Goal: Task Accomplishment & Management: Use online tool/utility

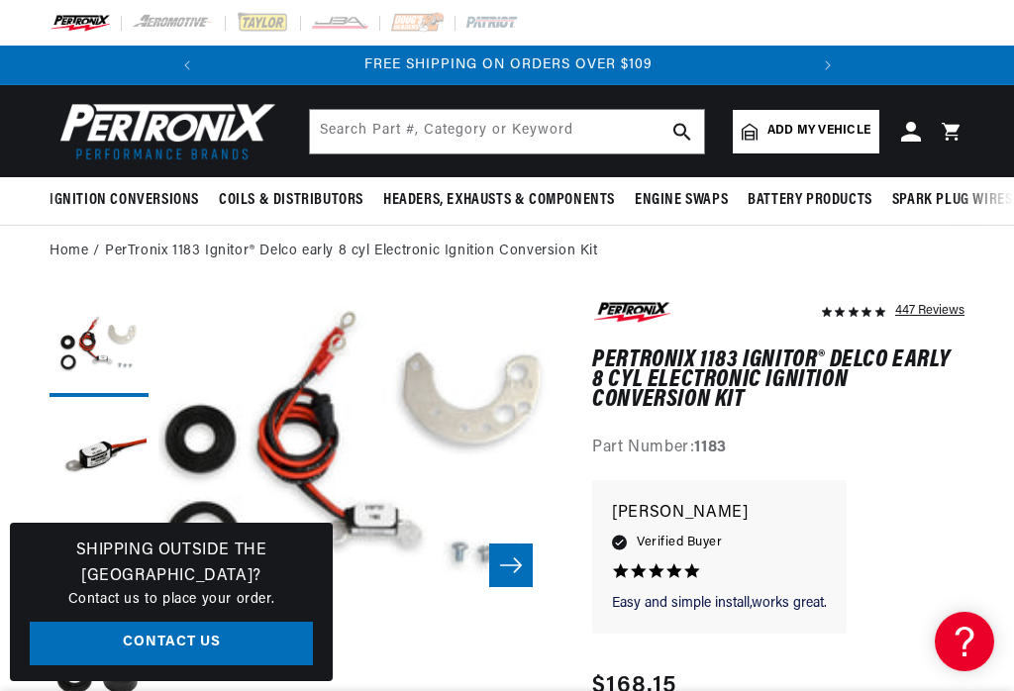
click at [511, 569] on icon "Slide right" at bounding box center [511, 566] width 24 height 20
click at [553, 653] on button "Open media 2 in modal" at bounding box center [553, 653] width 0 height 0
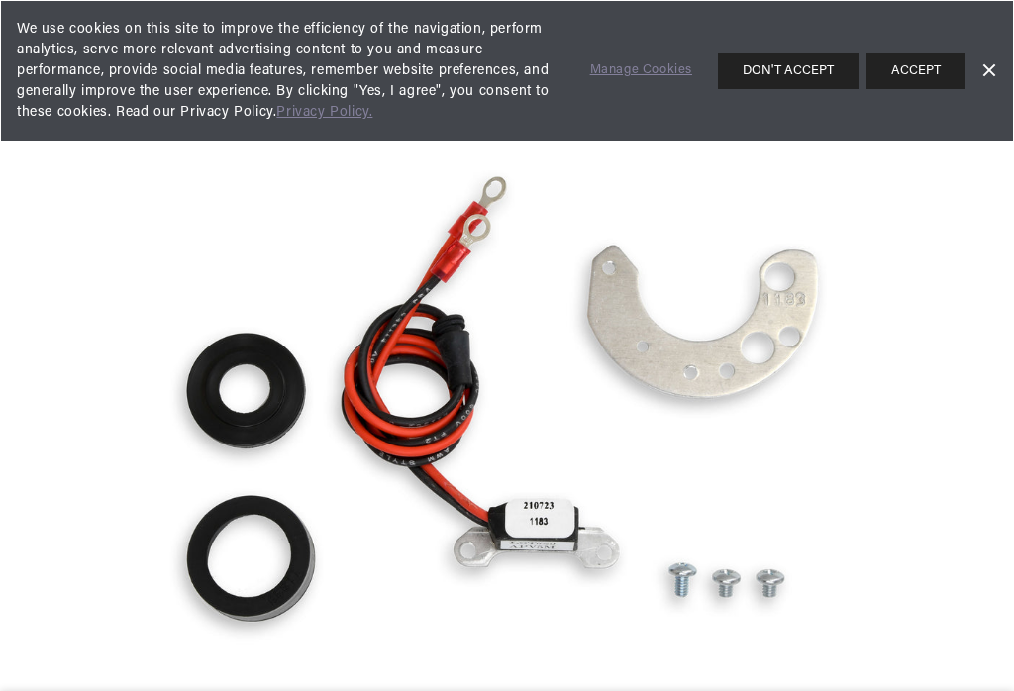
scroll to position [865, 0]
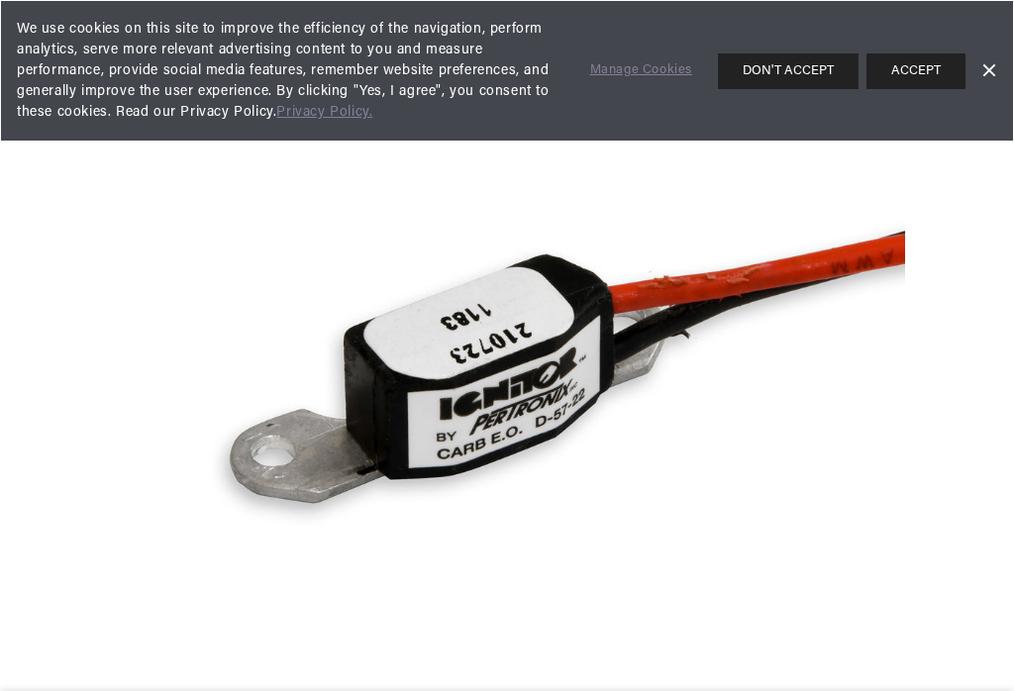
click at [992, 76] on link "Dismiss Banner" at bounding box center [989, 71] width 30 height 30
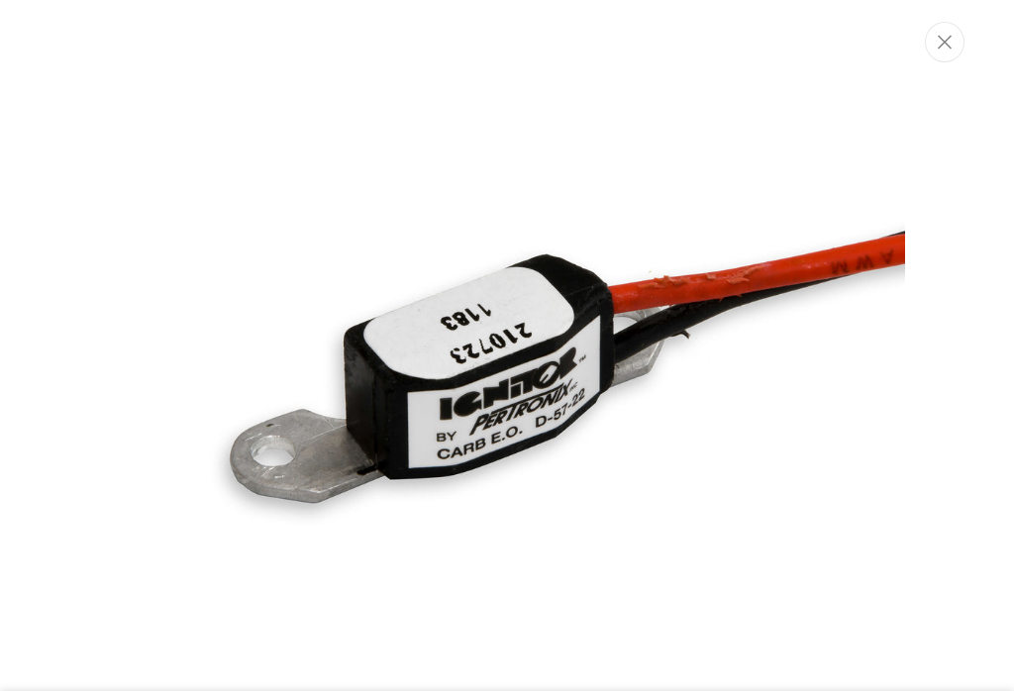
click at [953, 51] on button "Close" at bounding box center [945, 42] width 40 height 41
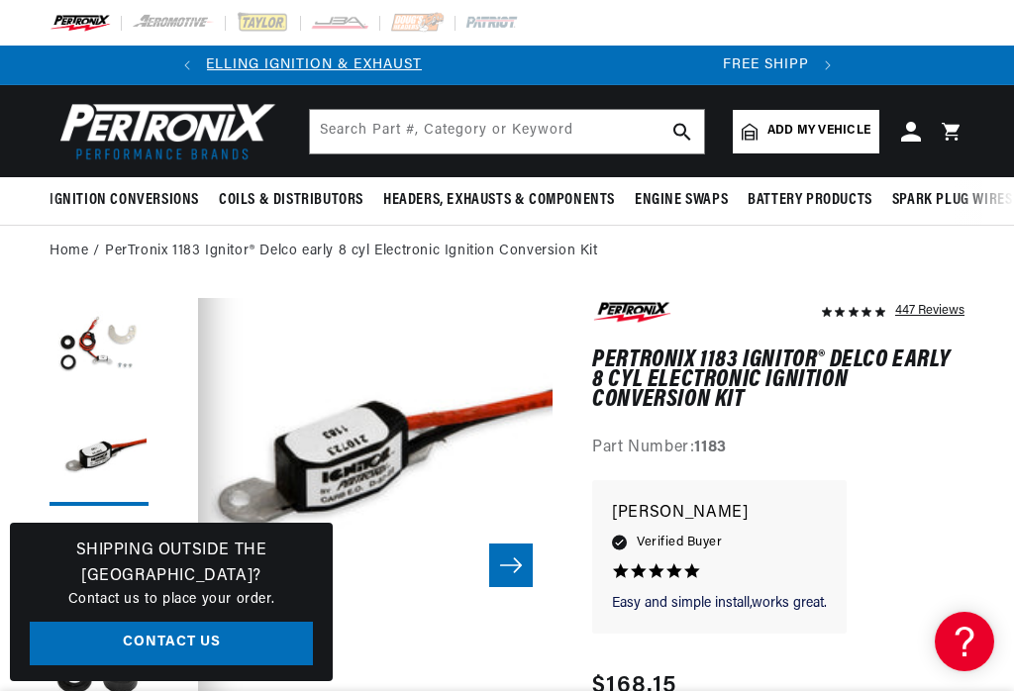
scroll to position [0, 600]
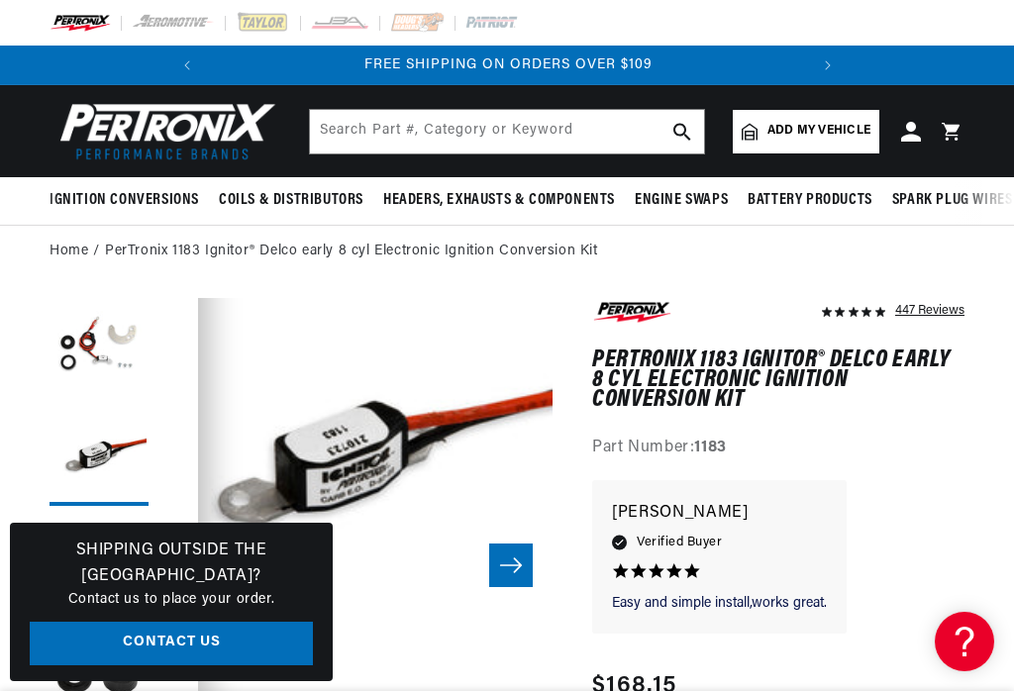
click at [139, 640] on link "Contact Us" at bounding box center [171, 644] width 283 height 45
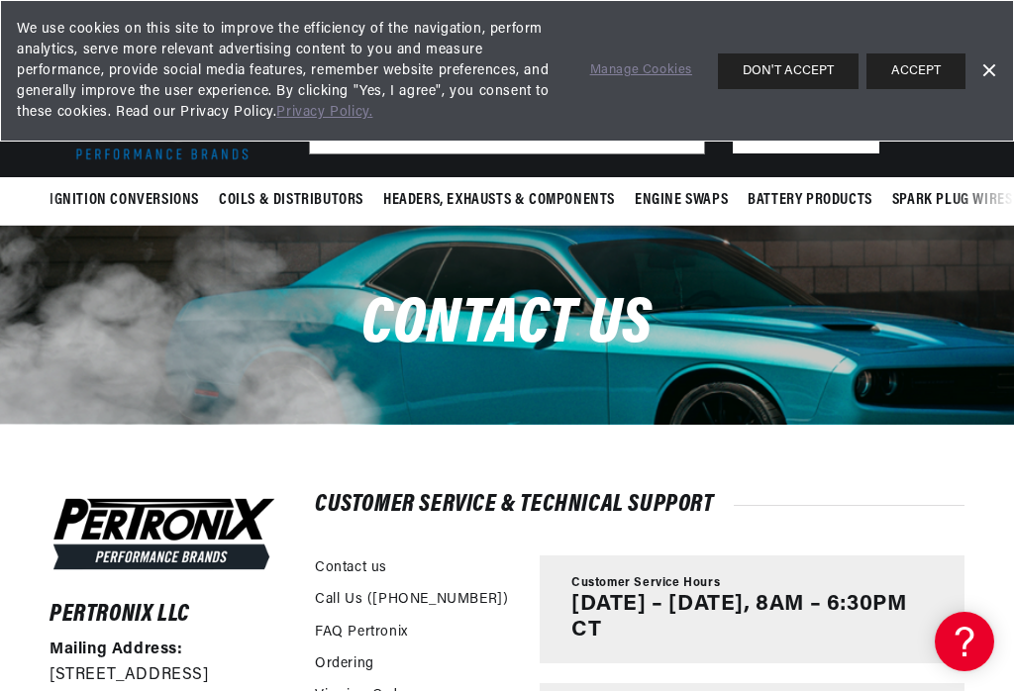
click at [930, 77] on button "ACCEPT" at bounding box center [916, 71] width 99 height 36
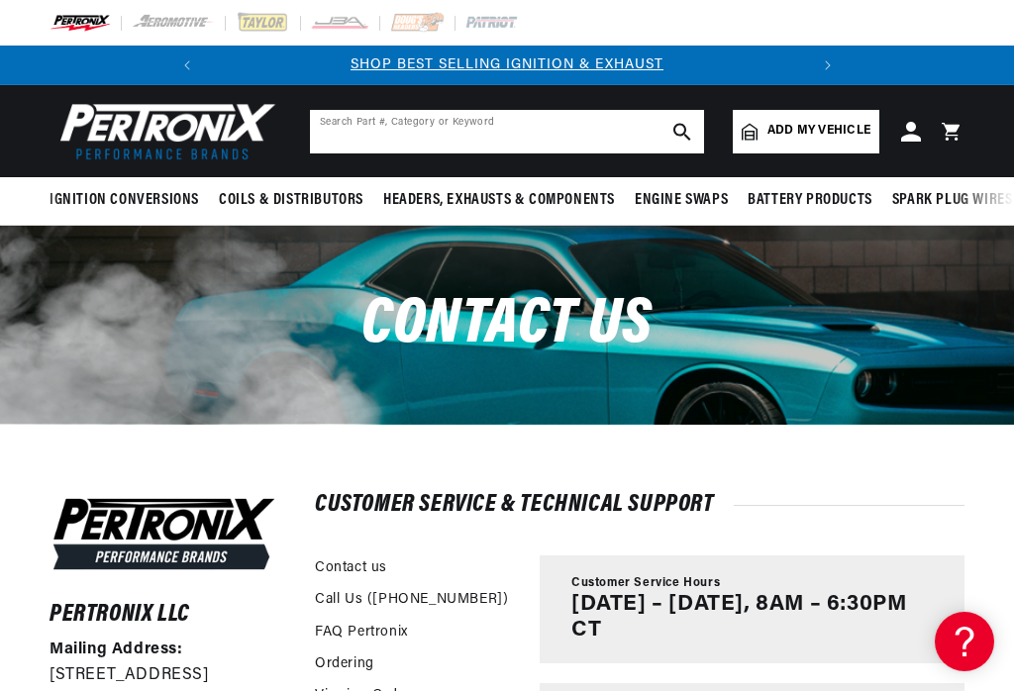
click at [582, 124] on input "text" at bounding box center [507, 132] width 394 height 44
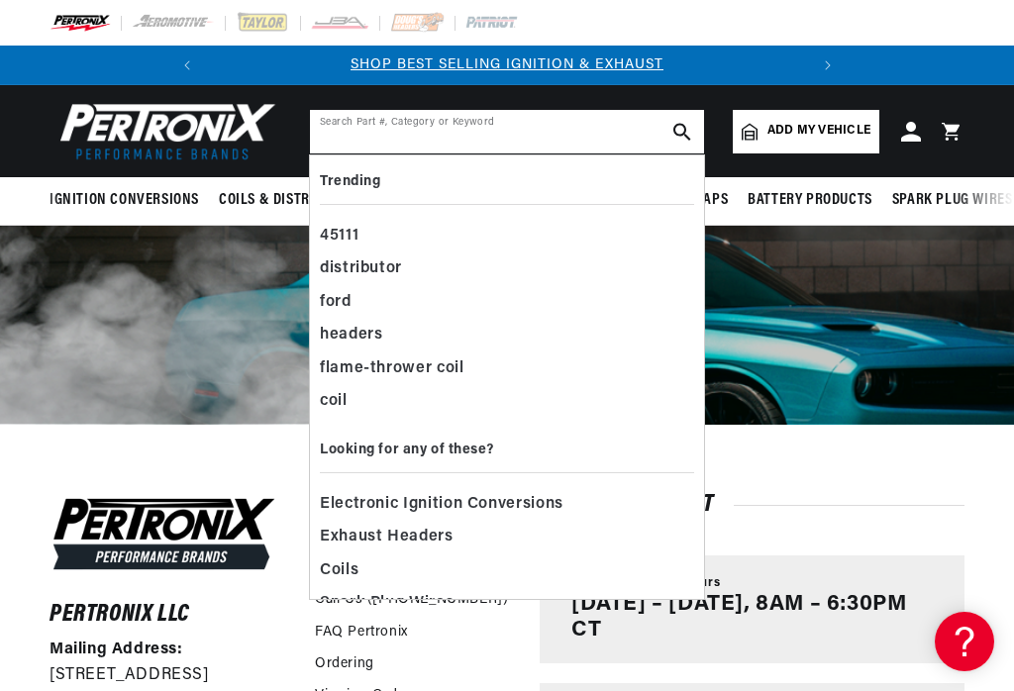
click at [607, 131] on input "text" at bounding box center [507, 132] width 394 height 44
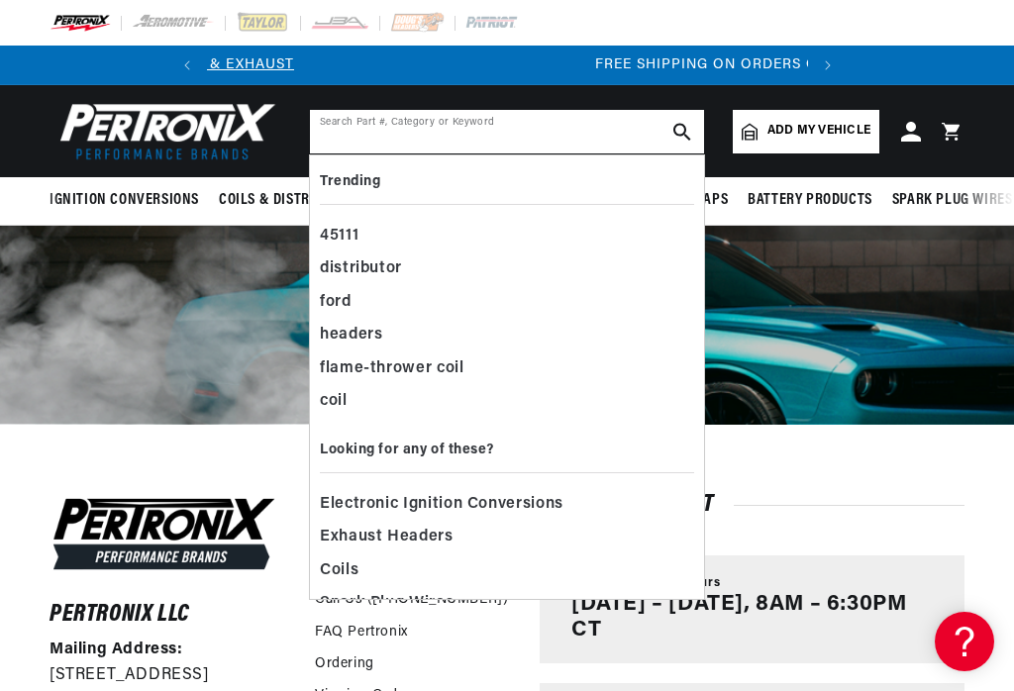
scroll to position [0, 600]
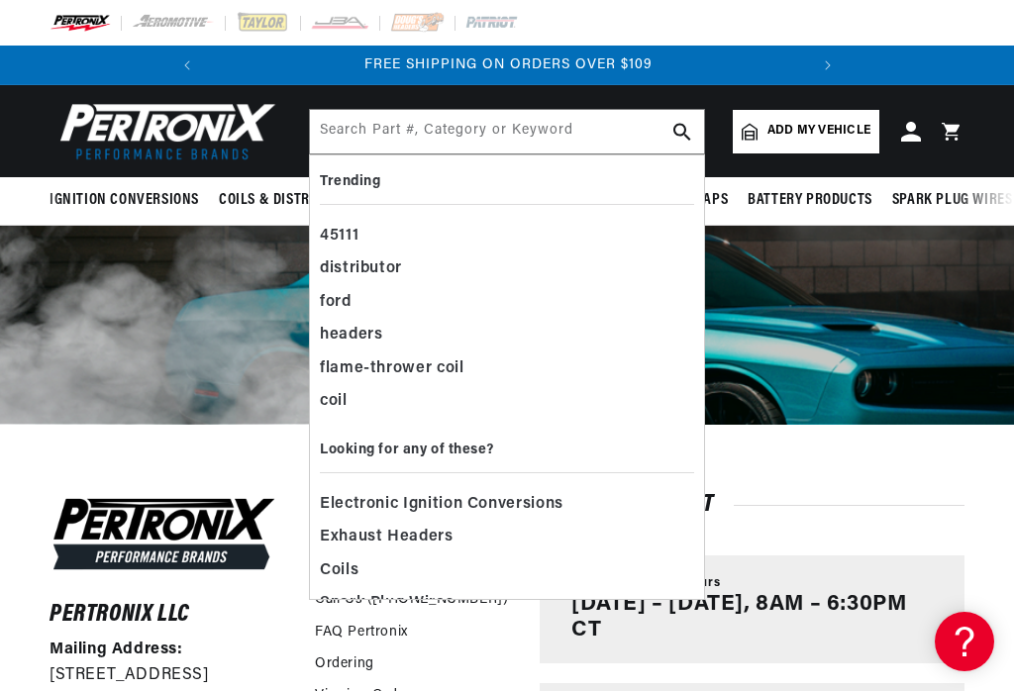
click at [819, 277] on div "Contact us" at bounding box center [507, 325] width 1014 height 198
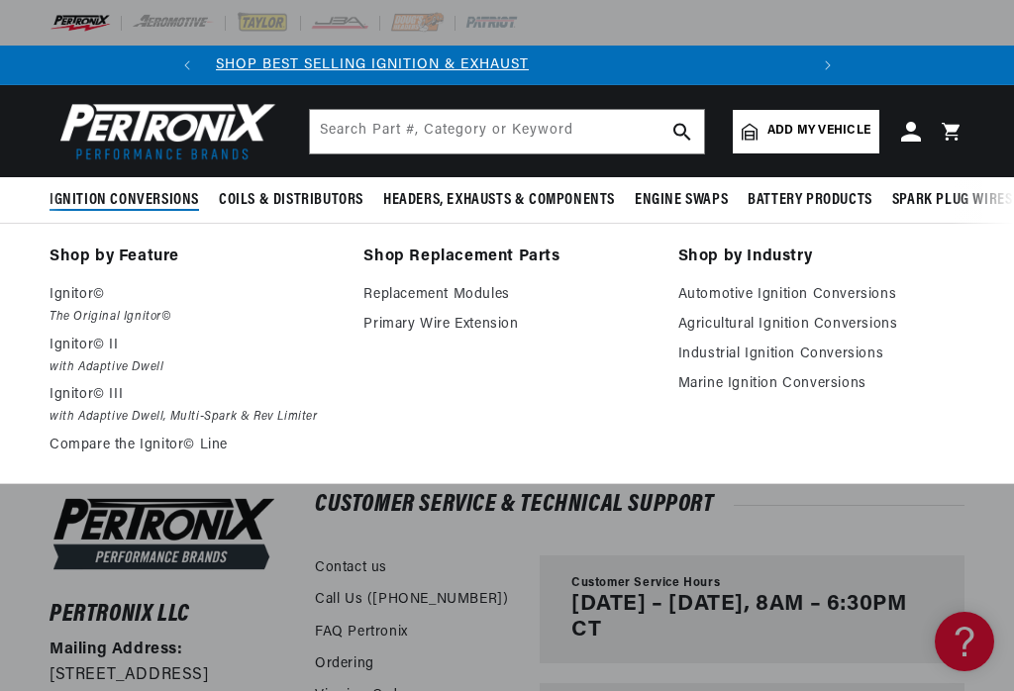
scroll to position [0, 0]
click at [860, 127] on span "Add my vehicle" at bounding box center [819, 131] width 103 height 19
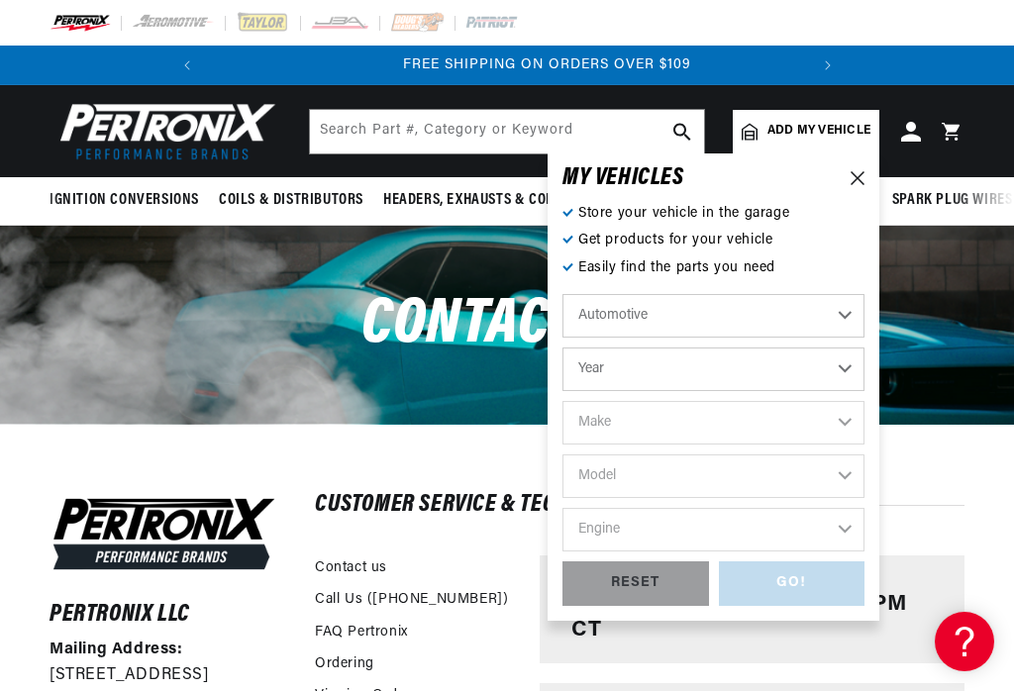
scroll to position [0, 600]
click at [851, 303] on select "Automotive Agricultural Industrial Marine Motorcycle" at bounding box center [714, 316] width 302 height 44
click at [846, 373] on select "Year 2026 2025 2024 2023 2022 2021 2020 2019 2018 2017 2016 2015 2014 2013 2012…" at bounding box center [714, 370] width 302 height 44
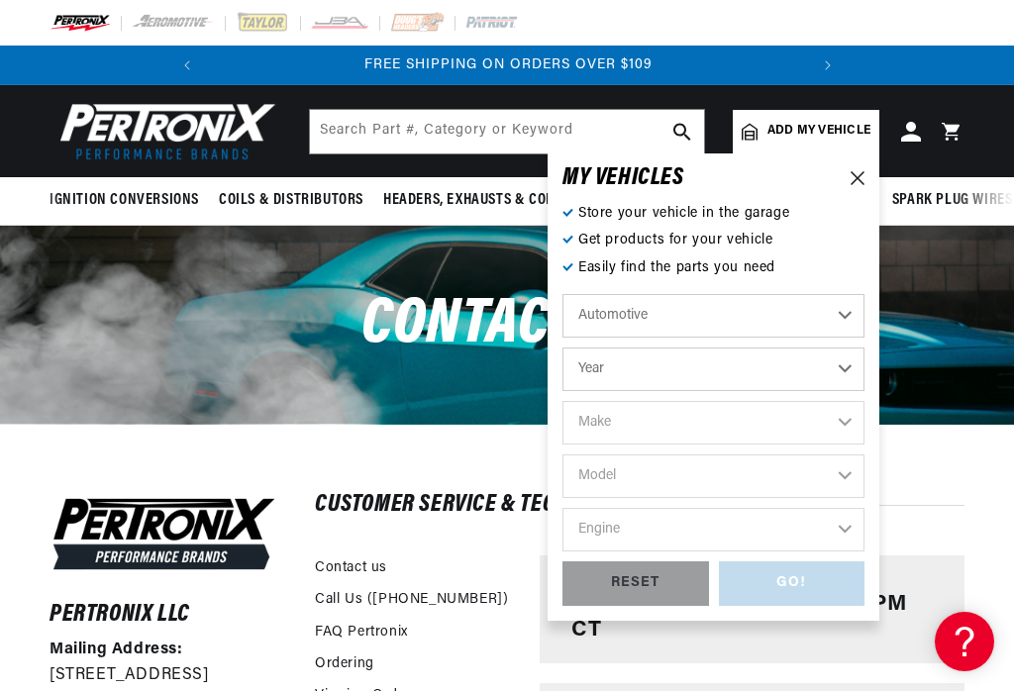
select select "1937"
click at [845, 416] on select "Make American Bantam Chevrolet Cord Ford Hudson Hupmobile Lincoln Studebaker" at bounding box center [714, 423] width 302 height 44
click at [724, 416] on select "Make American Bantam Chevrolet Cord Ford Hudson Hupmobile Lincoln Studebaker" at bounding box center [714, 423] width 302 height 44
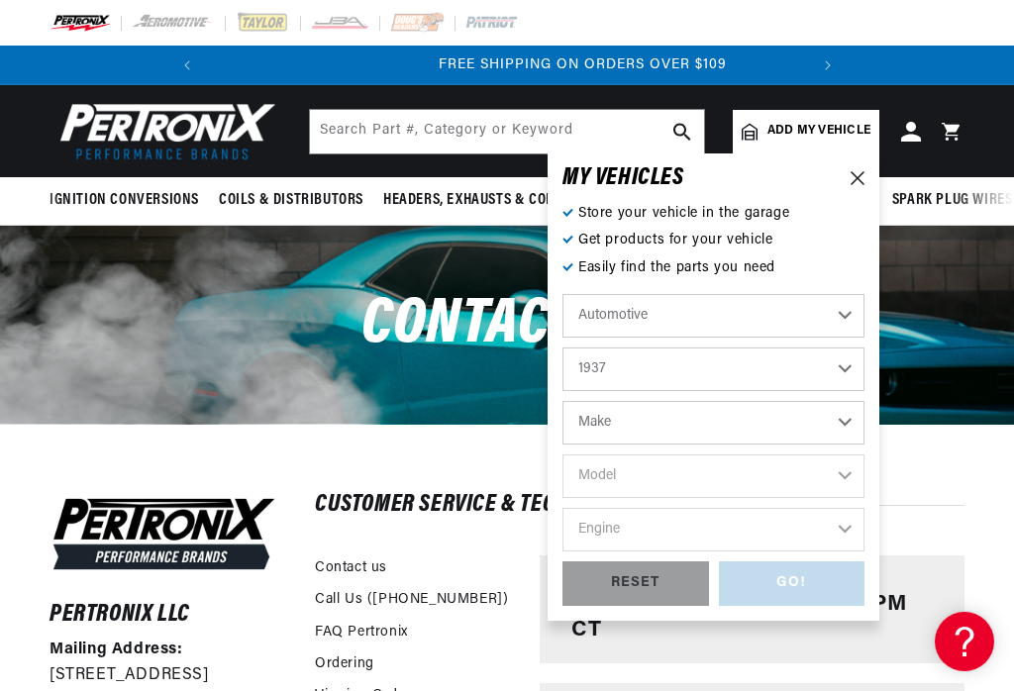
scroll to position [0, 600]
select select "Chevrolet"
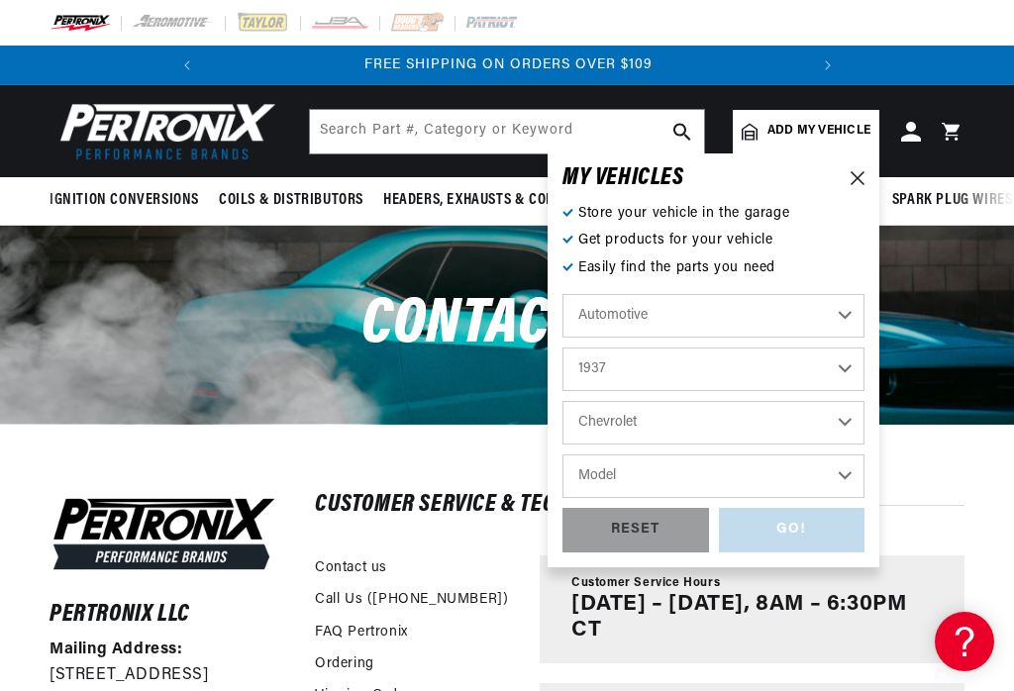
click at [846, 476] on select "Model Truck" at bounding box center [714, 477] width 302 height 44
click at [853, 475] on select "Model Truck" at bounding box center [714, 477] width 302 height 44
click at [860, 420] on select "American Bantam Chevrolet Cord Ford Hudson Hupmobile Lincoln Studebaker" at bounding box center [714, 423] width 302 height 44
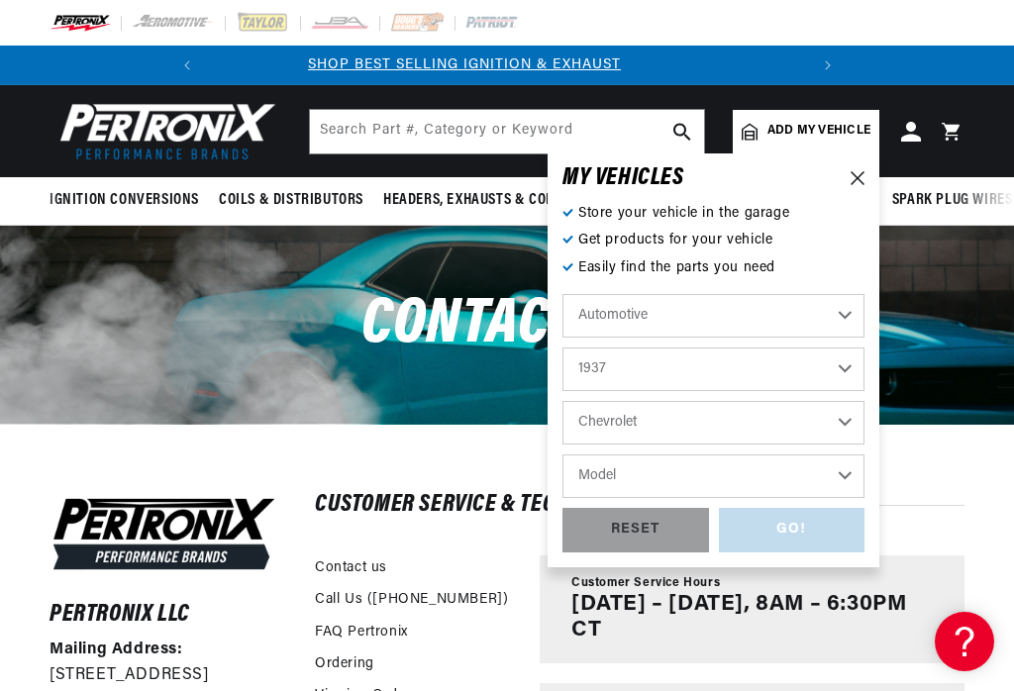
scroll to position [0, 0]
select select "American-Bantam"
click at [849, 480] on select "Model 5-75" at bounding box center [714, 477] width 302 height 44
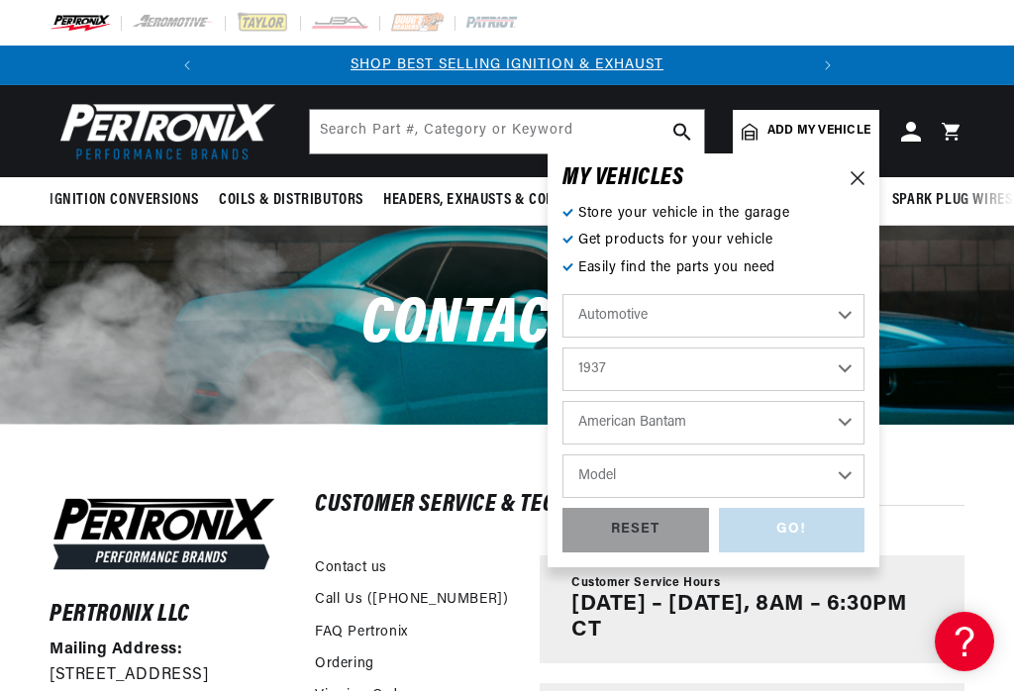
select select "5-75"
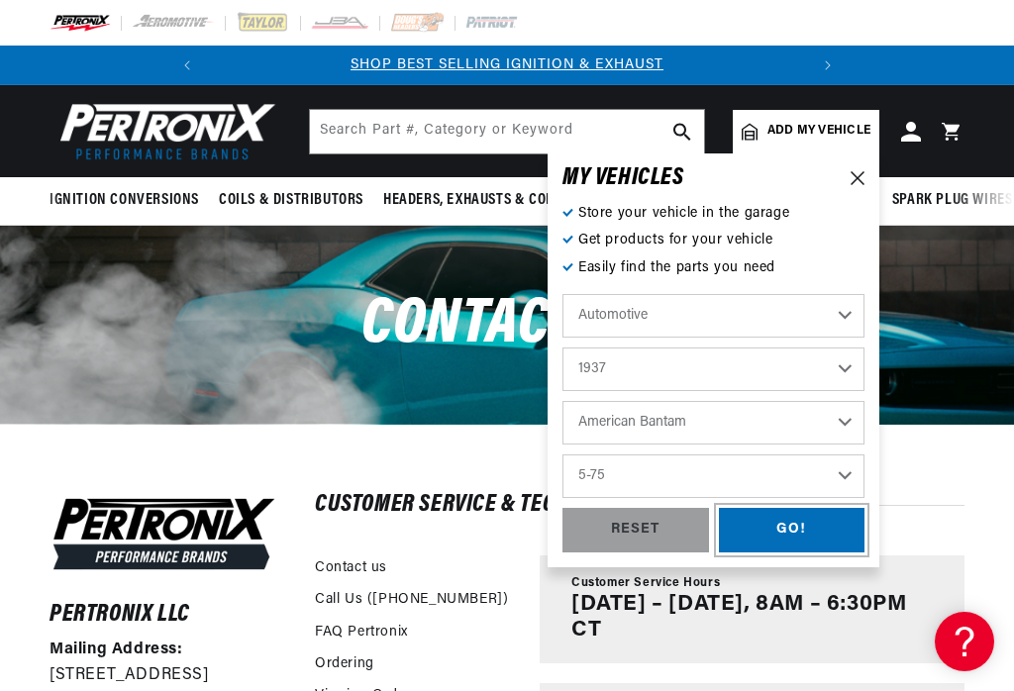
click at [814, 533] on div "GO!" at bounding box center [792, 530] width 147 height 45
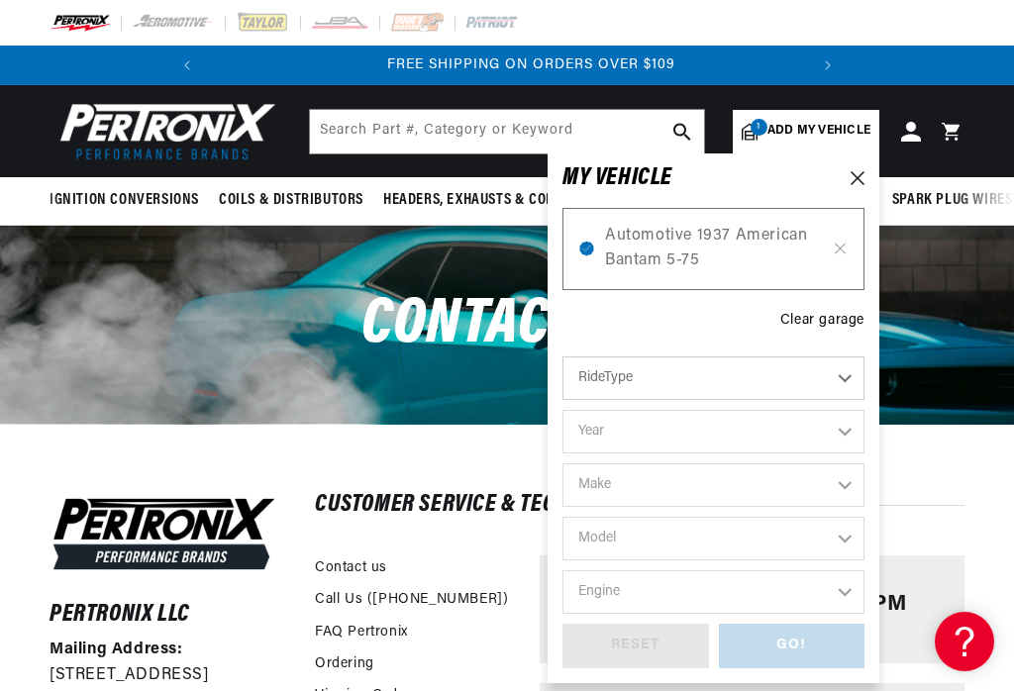
scroll to position [0, 600]
click at [849, 377] on select "RideType ...loading..." at bounding box center [714, 379] width 302 height 44
click at [847, 375] on select "RideType ...loading..." at bounding box center [714, 379] width 302 height 44
click at [848, 376] on select "RideType ...loading..." at bounding box center [714, 379] width 302 height 44
click at [847, 249] on icon at bounding box center [840, 249] width 17 height 16
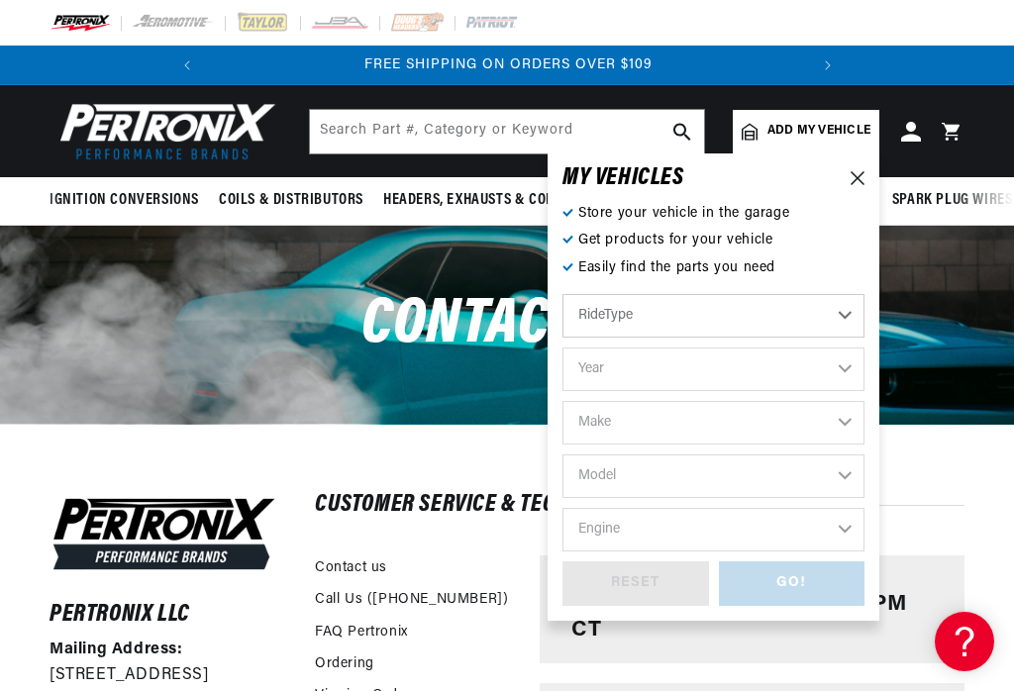
click at [859, 179] on icon at bounding box center [858, 178] width 14 height 14
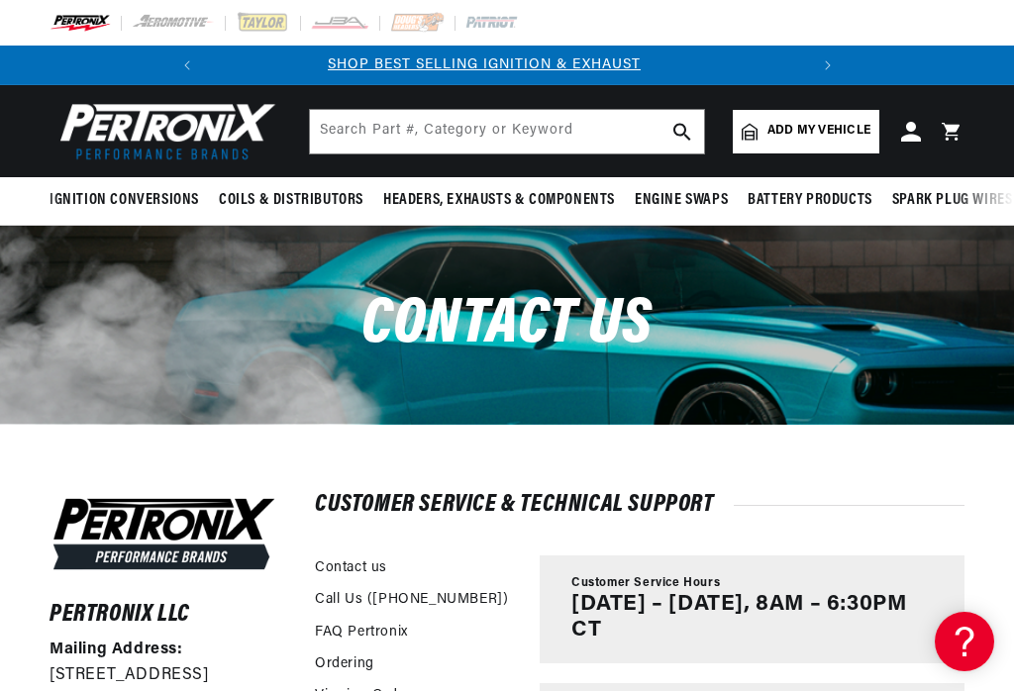
scroll to position [0, 0]
click at [861, 131] on span "Add my vehicle" at bounding box center [819, 131] width 103 height 19
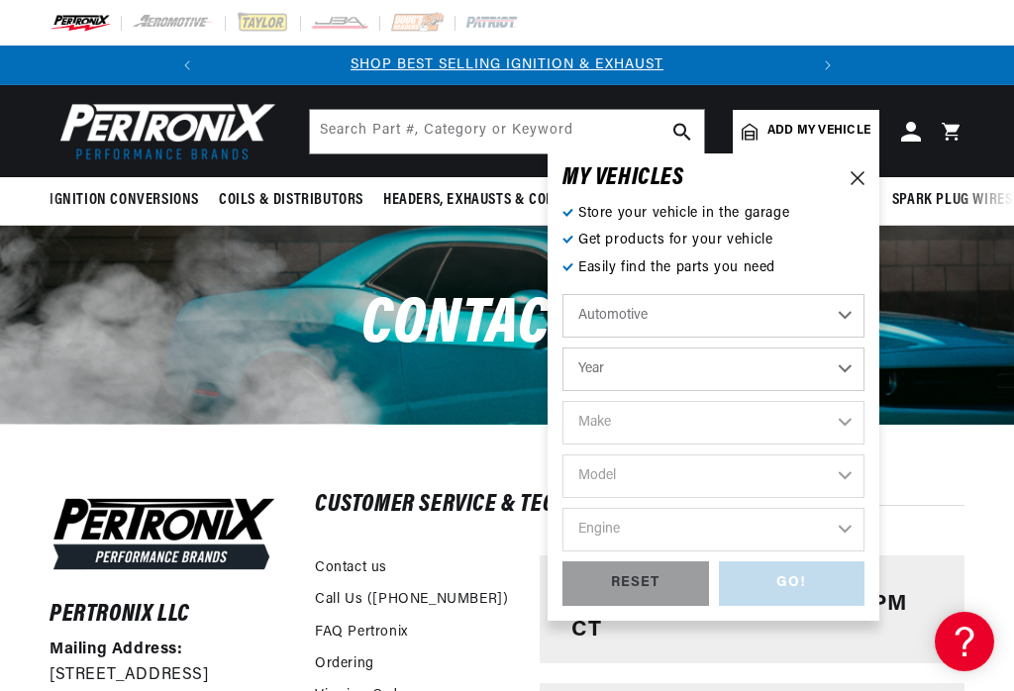
click at [854, 369] on select "Year 2026 2025 2024 2023 2022 2021 2020 2019 2018 2017 2016 2015 2014 2013 2012…" at bounding box center [714, 370] width 302 height 44
select select "1937"
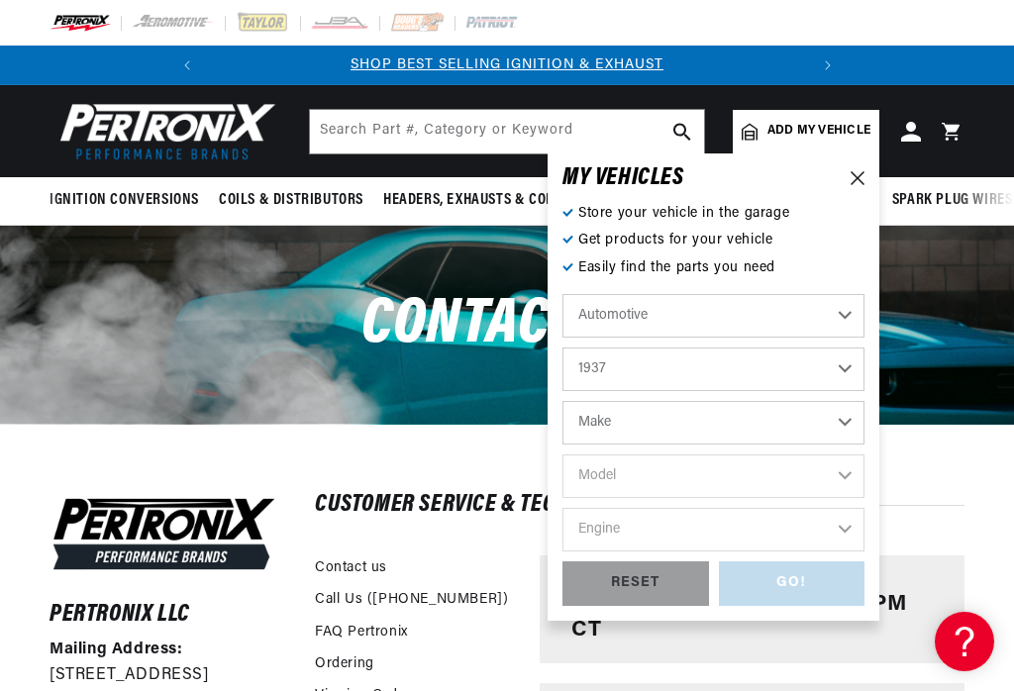
click at [837, 423] on select "Make American Bantam Chevrolet Cord Ford Hudson Hupmobile Lincoln Studebaker" at bounding box center [714, 423] width 302 height 44
select select "Chevrolet"
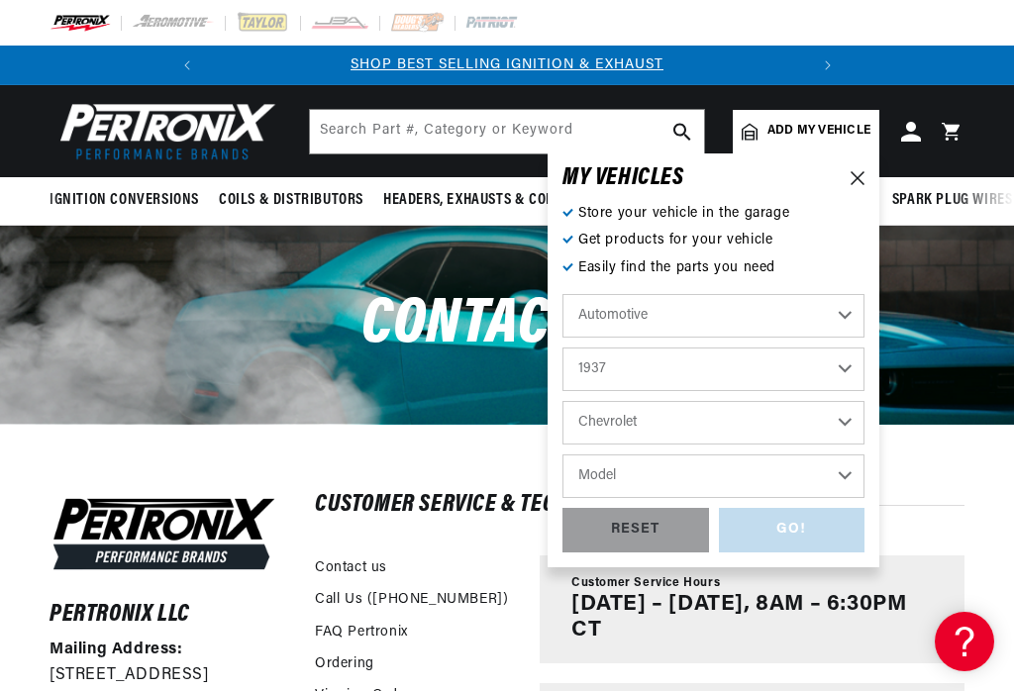
click at [842, 381] on select "2026 2025 2024 2023 2022 2021 2020 2019 2018 2017 2016 2015 2014 2013 2012 2011…" at bounding box center [714, 370] width 302 height 44
click at [848, 423] on select "American Bantam Chevrolet Cord Ford Hudson Hupmobile Lincoln Studebaker" at bounding box center [714, 423] width 302 height 44
select select "American-Bantam"
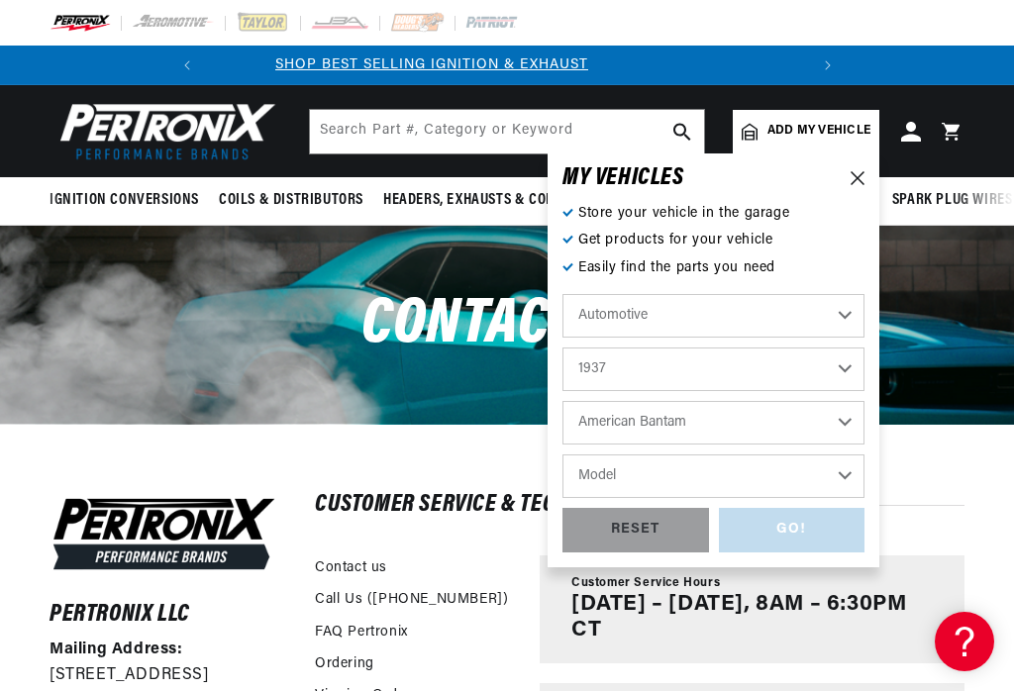
scroll to position [0, 0]
click at [848, 477] on select "Model 5-75" at bounding box center [714, 477] width 302 height 44
click at [652, 527] on div "RESET" at bounding box center [636, 530] width 147 height 45
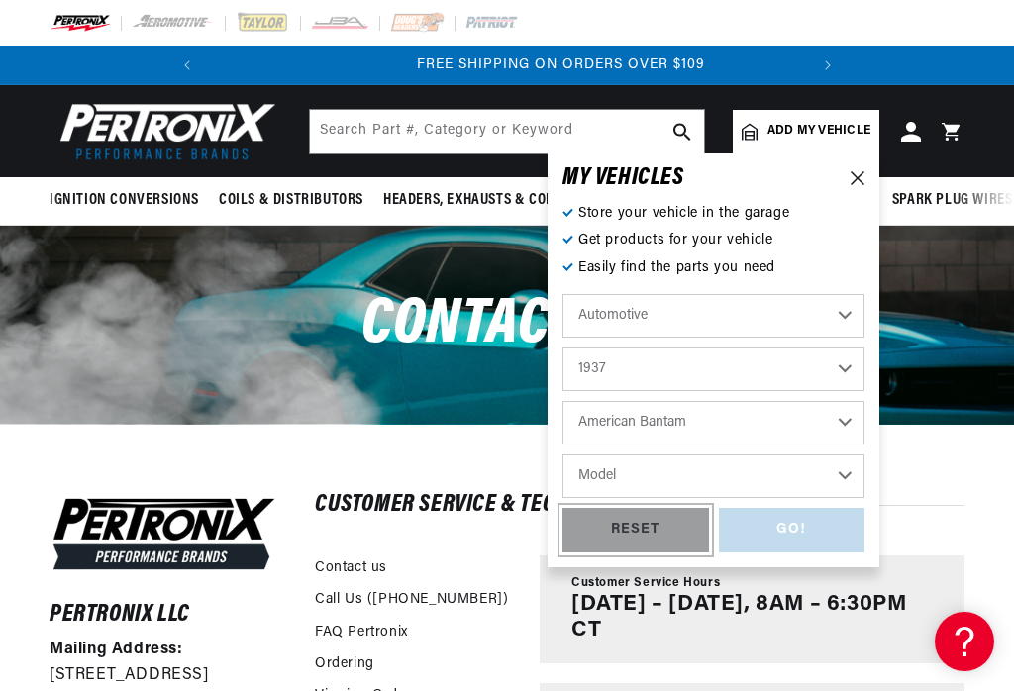
select select "Year"
select select "Make"
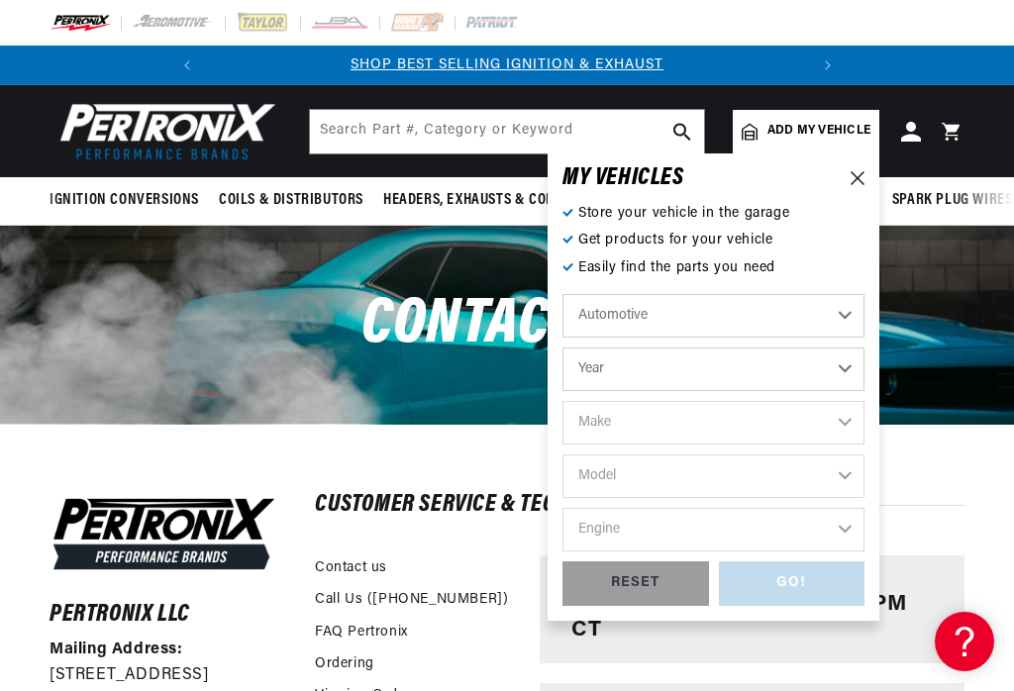
click at [855, 369] on select "Year 2026 2025 2024 2023 2022 2021 2020 2019 2018 2017 2016 2015 2014 2013 2012…" at bounding box center [714, 370] width 302 height 44
select select "1937"
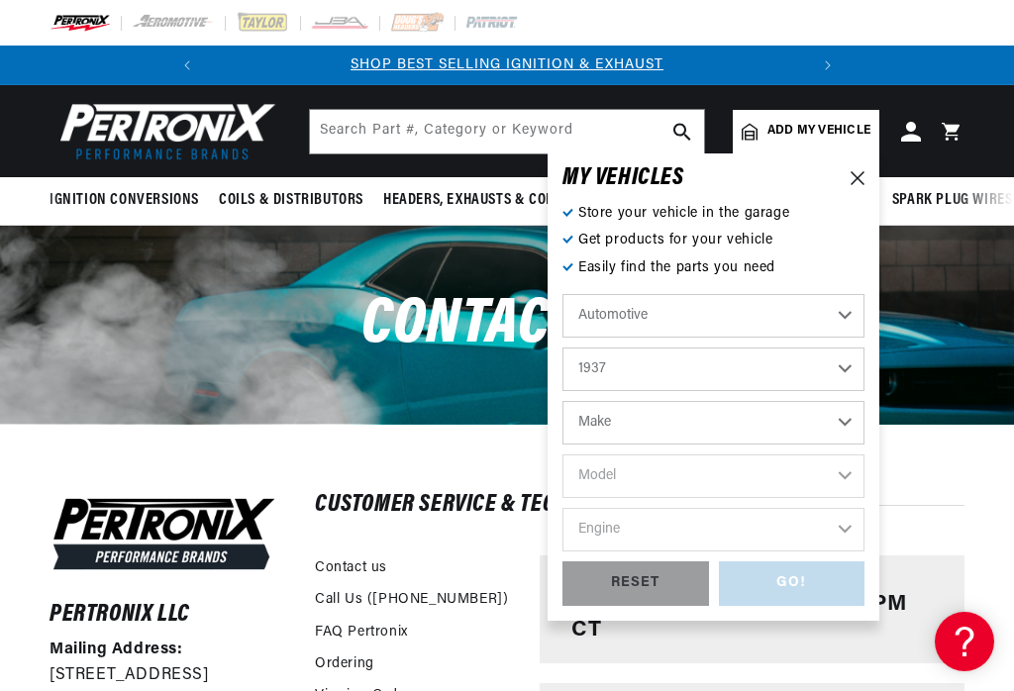
click at [851, 425] on select "Make American Bantam Chevrolet Cord Ford Hudson Hupmobile Lincoln Studebaker" at bounding box center [714, 423] width 302 height 44
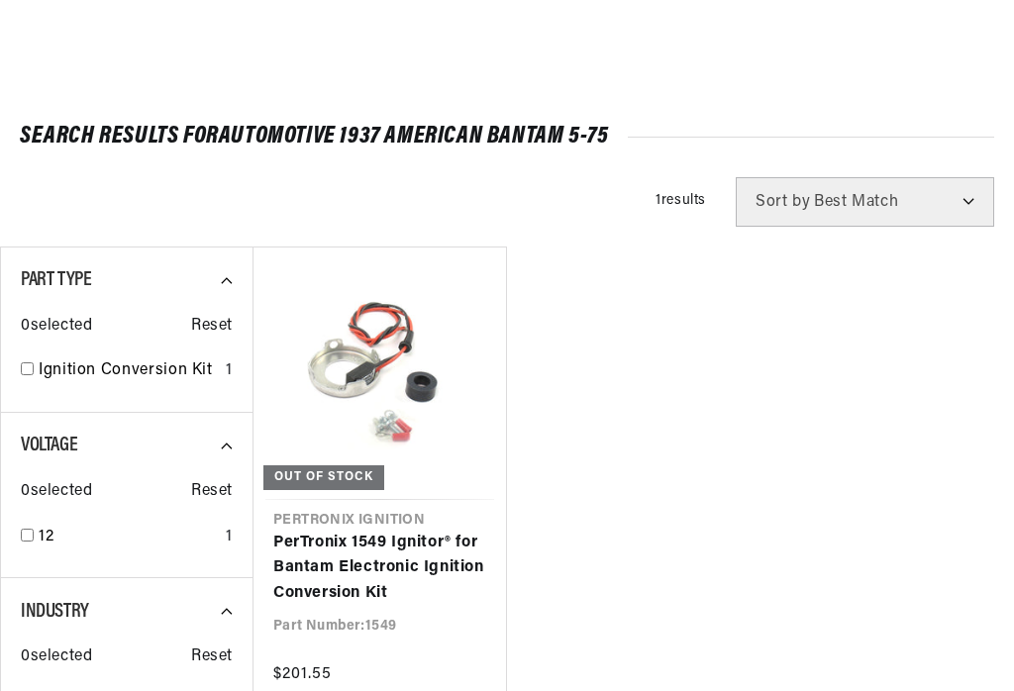
scroll to position [76, 0]
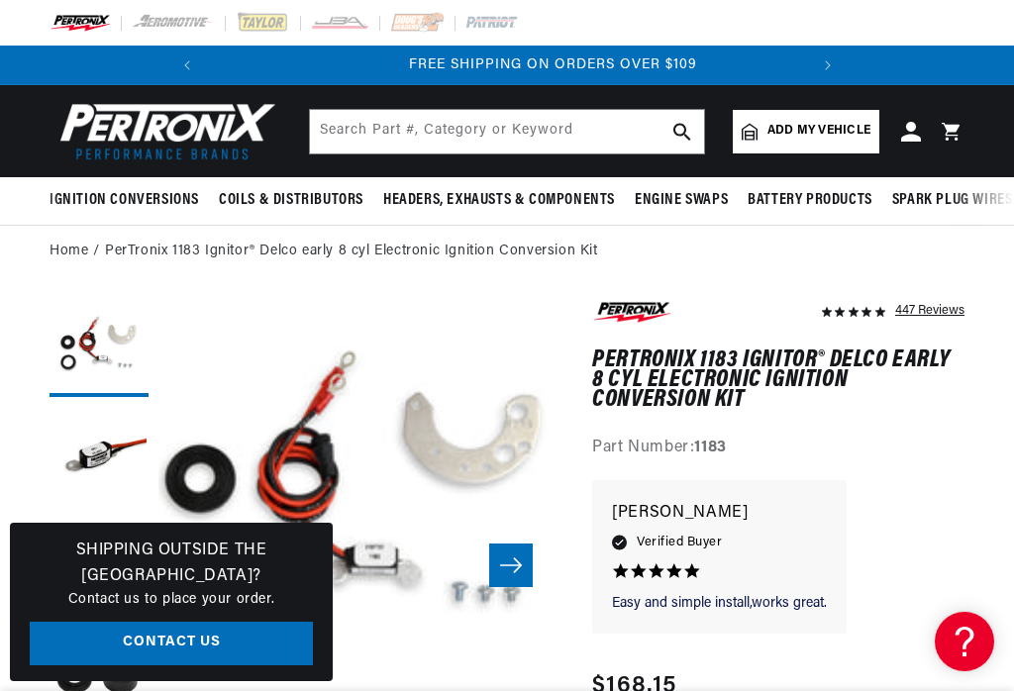
scroll to position [0, 600]
